Goal: Transaction & Acquisition: Purchase product/service

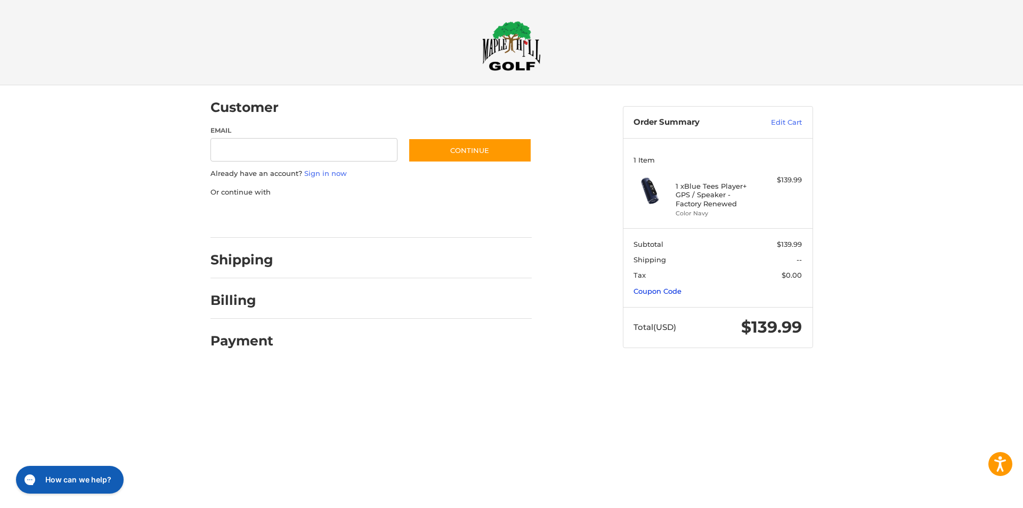
click at [673, 290] on link "Coupon Code" at bounding box center [658, 291] width 48 height 9
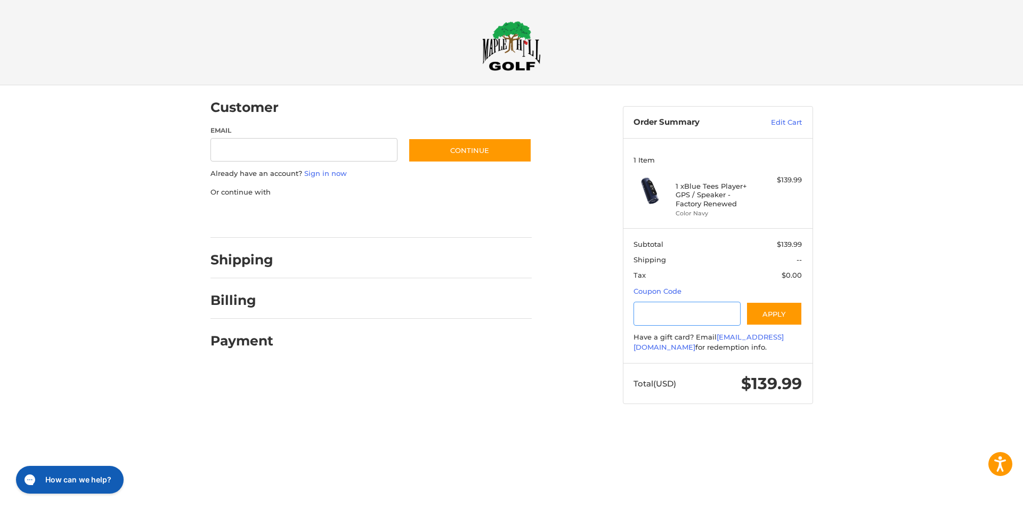
click at [669, 311] on input "Gift Certificate or Coupon Code" at bounding box center [687, 314] width 107 height 24
type input "*********"
click at [772, 307] on button "Apply" at bounding box center [774, 314] width 56 height 24
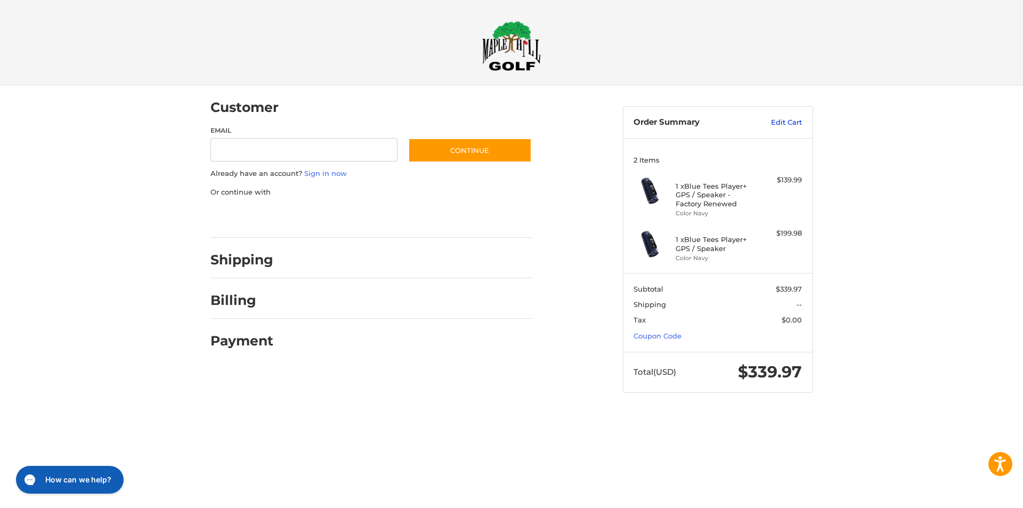
click at [789, 126] on link "Edit Cart" at bounding box center [775, 122] width 54 height 11
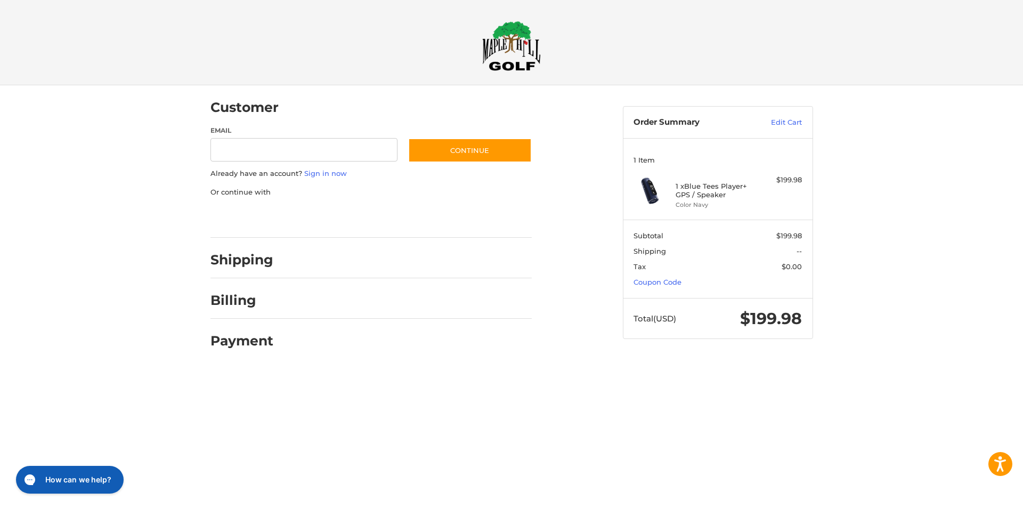
click at [671, 286] on section "Subtotal $199.98 Shipping -- Tax $0.00 Coupon Code" at bounding box center [718, 259] width 189 height 78
click at [671, 281] on link "Coupon Code" at bounding box center [658, 282] width 48 height 9
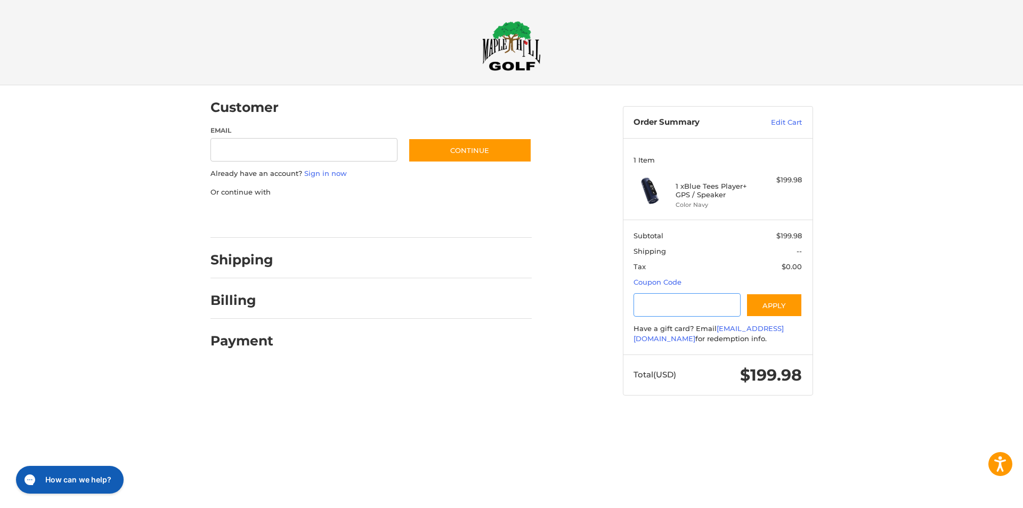
click at [669, 303] on input "Gift Certificate or Coupon Code" at bounding box center [687, 305] width 107 height 24
click at [783, 304] on button "Apply" at bounding box center [774, 305] width 56 height 24
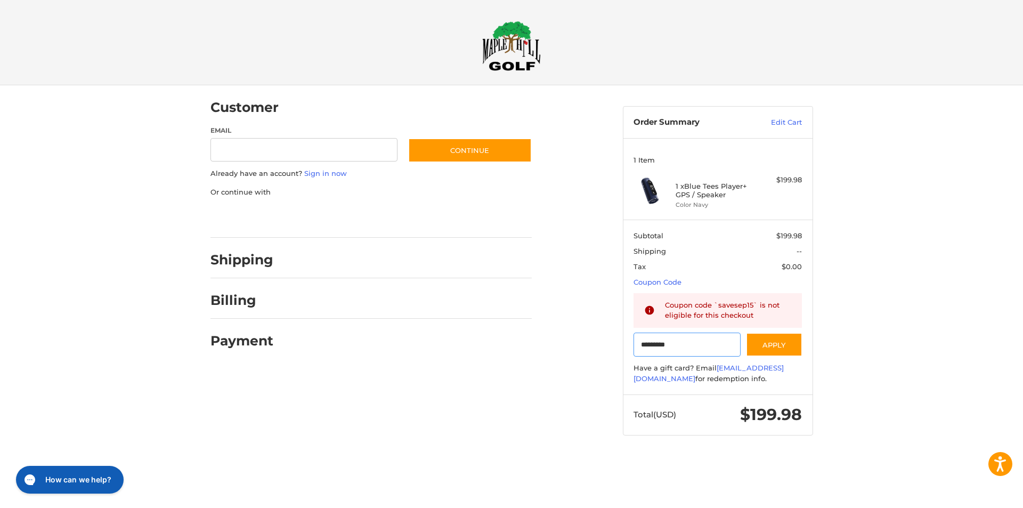
drag, startPoint x: 681, startPoint y: 338, endPoint x: 525, endPoint y: 356, distance: 156.7
click at [525, 356] on div "Customer Guest Customer Email Subscribe to our newsletter. Continue Already hav…" at bounding box center [512, 270] width 640 height 370
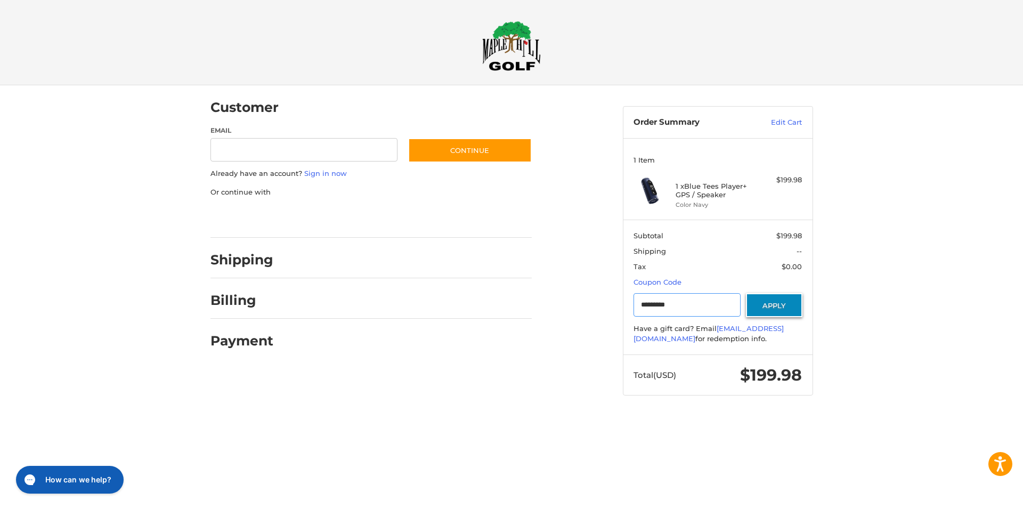
type input "*********"
click at [771, 304] on button "Apply" at bounding box center [774, 305] width 56 height 24
